Goal: Task Accomplishment & Management: Complete application form

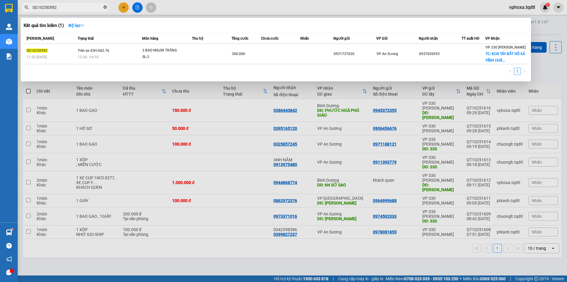
click at [106, 7] on icon "close-circle" at bounding box center [105, 7] width 4 height 4
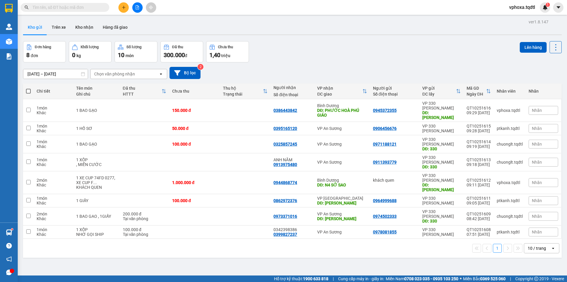
click at [80, 8] on input "text" at bounding box center [68, 7] width 70 height 7
click at [126, 7] on button at bounding box center [124, 7] width 10 height 10
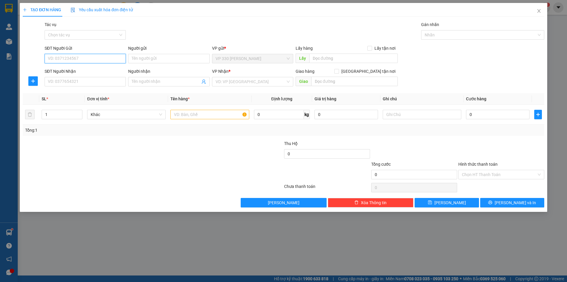
click at [75, 57] on input "SĐT Người Gửi" at bounding box center [85, 58] width 81 height 9
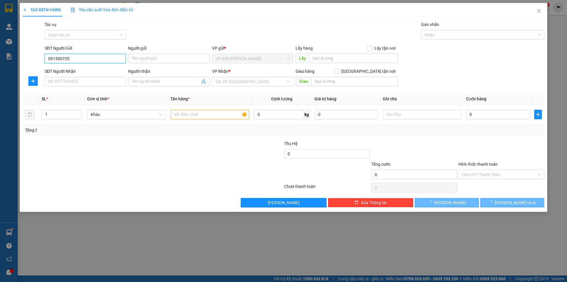
type input "0915007350"
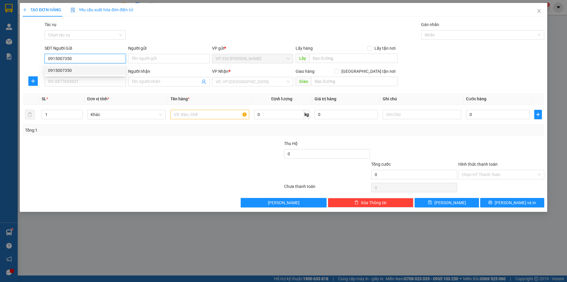
click at [72, 70] on div "0915007350" at bounding box center [85, 70] width 74 height 7
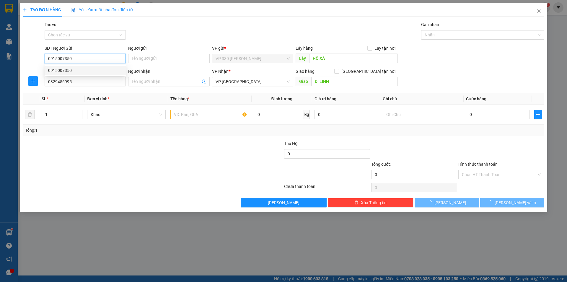
type input "HỒ XÁ"
type input "0329456995"
type input "DI LINH"
type input "100.000"
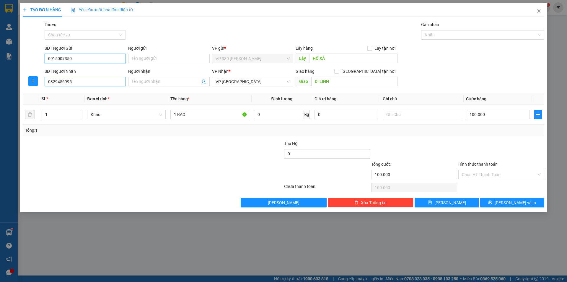
type input "0915007350"
drag, startPoint x: 84, startPoint y: 82, endPoint x: 39, endPoint y: 90, distance: 45.2
click at [39, 90] on div "Transit Pickup Surcharge Ids Transit Deliver Surcharge Ids Transit Deliver Surc…" at bounding box center [284, 114] width 522 height 186
type input "0396211180"
type input "2"
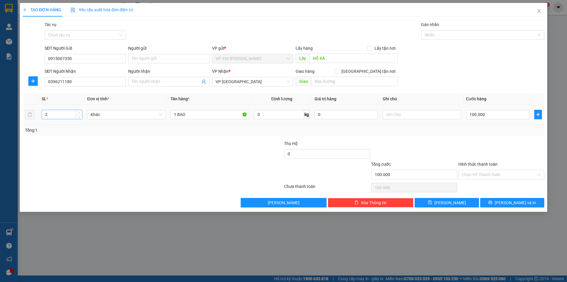
click at [80, 112] on icon "up" at bounding box center [79, 113] width 2 height 2
click at [201, 115] on input "1 BAO" at bounding box center [210, 114] width 79 height 9
type input "1 BAO + 1 XỐP"
click at [483, 113] on input "100.000" at bounding box center [498, 114] width 64 height 9
type input "0"
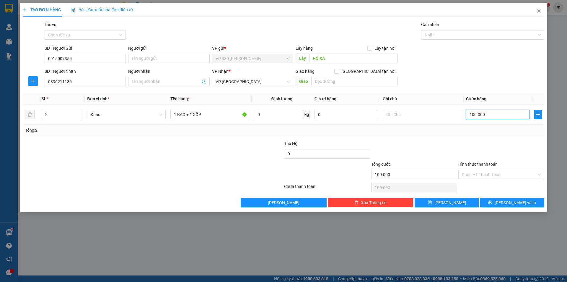
type input "0"
type input "03"
type input "3"
type input "33"
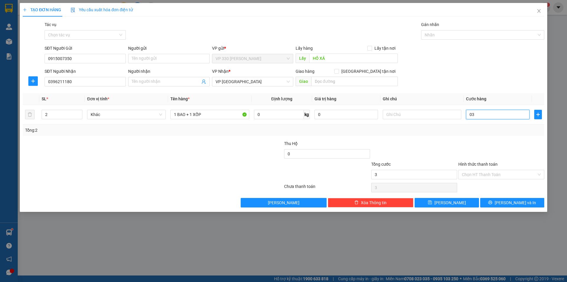
type input "33"
type input "0.330"
type input "330"
type input "3.300"
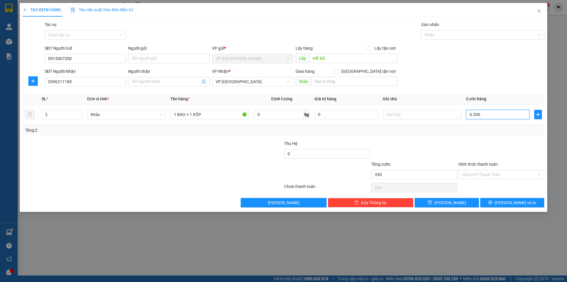
type input "3.300"
type input "033.000"
type input "33.000"
type input "330.000"
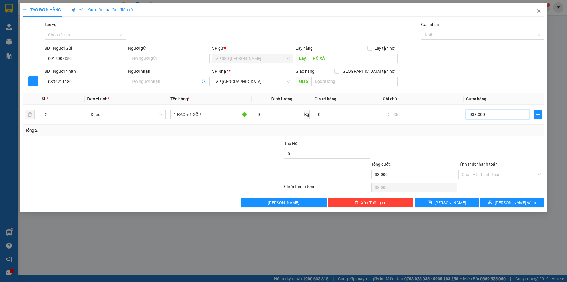
type input "330.000"
click at [449, 203] on span "[PERSON_NAME]" at bounding box center [451, 202] width 32 height 7
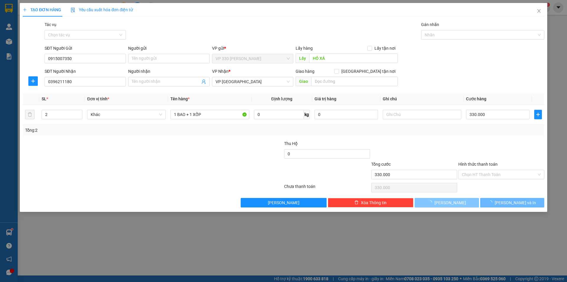
type input "0"
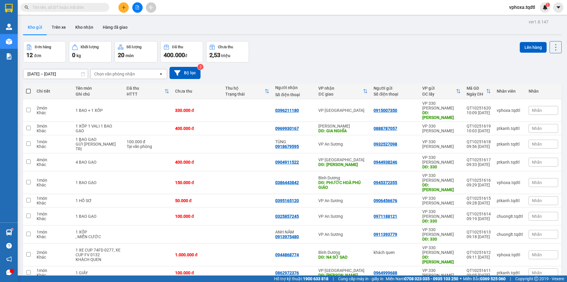
click at [77, 6] on input "text" at bounding box center [68, 7] width 70 height 7
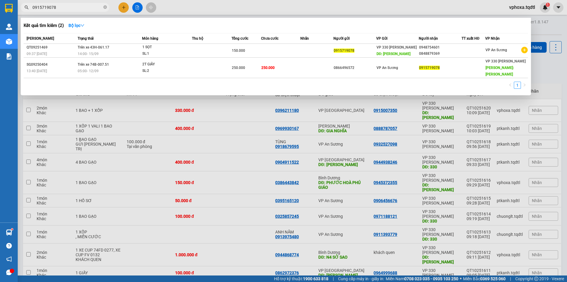
type input "0915719078"
click at [124, 7] on div at bounding box center [283, 141] width 567 height 282
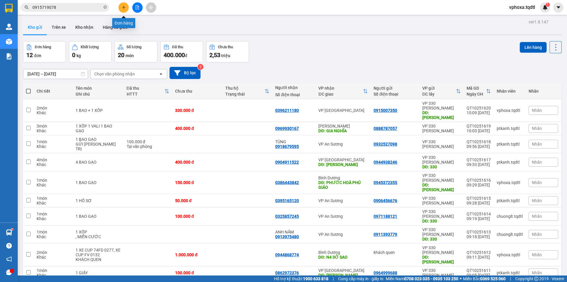
click at [121, 8] on button at bounding box center [124, 7] width 10 height 10
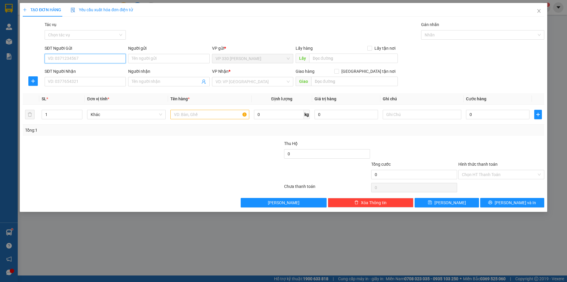
click at [78, 59] on input "SĐT Người Gửi" at bounding box center [85, 58] width 81 height 9
type input "0915719078"
click at [79, 69] on div "0915719078" at bounding box center [85, 70] width 74 height 7
type input "HỒ XÁ"
type input "0948754601"
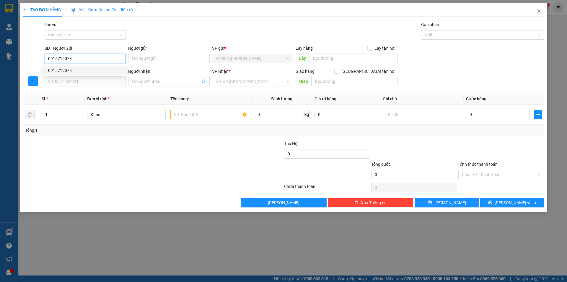
type input "0848879369"
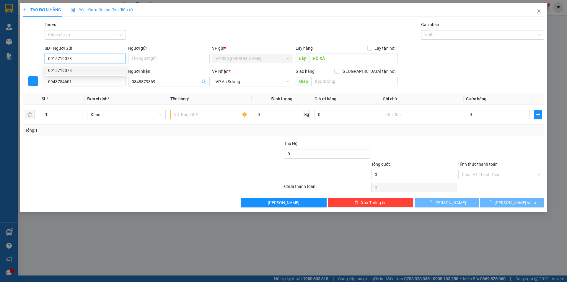
type input "150.000"
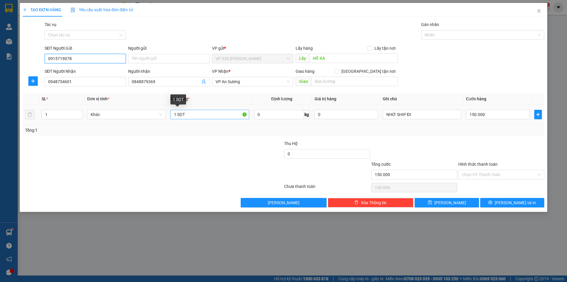
type input "0915719078"
click at [193, 116] on input "1 SỌT" at bounding box center [210, 114] width 79 height 9
type input "1 XỐP"
click at [480, 173] on input "Hình thức thanh toán" at bounding box center [499, 174] width 75 height 9
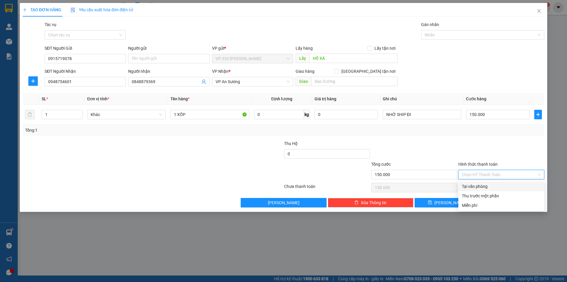
click at [476, 186] on div "Tại văn phòng" at bounding box center [501, 186] width 79 height 7
type input "0"
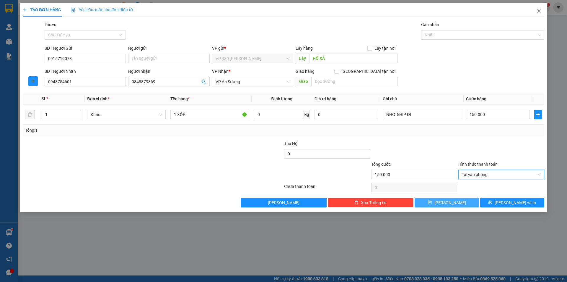
click at [445, 204] on button "[PERSON_NAME]" at bounding box center [447, 202] width 64 height 9
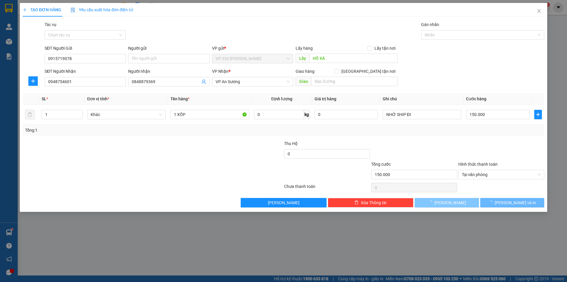
type input "0"
